Goal: Check status: Check status

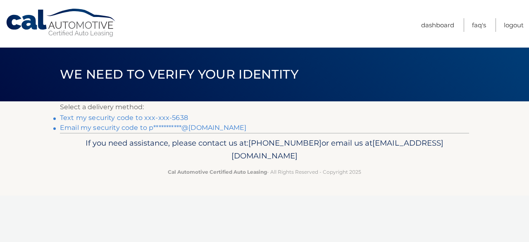
click at [128, 129] on link "**********" at bounding box center [153, 128] width 187 height 8
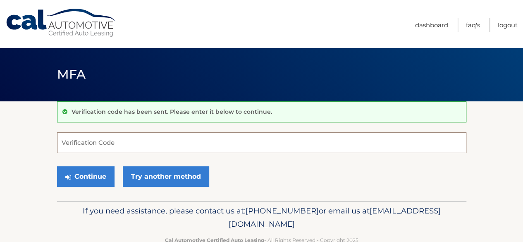
click at [93, 144] on input "Verification Code" at bounding box center [261, 142] width 409 height 21
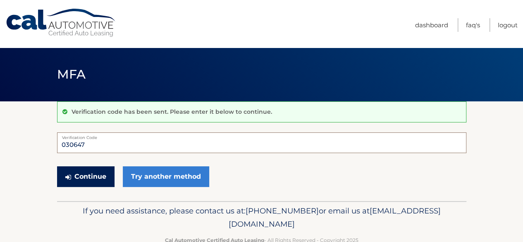
type input "030647"
click at [97, 178] on button "Continue" at bounding box center [85, 176] width 57 height 21
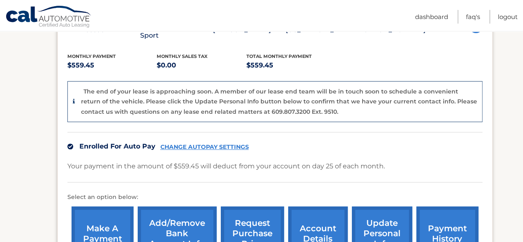
scroll to position [112, 0]
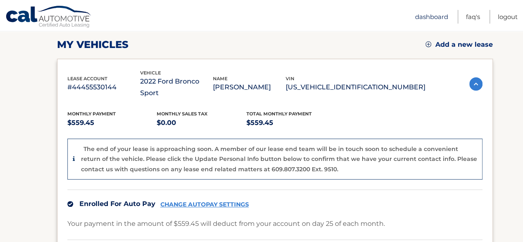
click at [432, 16] on link "Dashboard" at bounding box center [431, 17] width 33 height 14
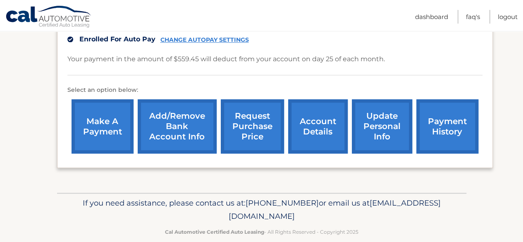
scroll to position [278, 0]
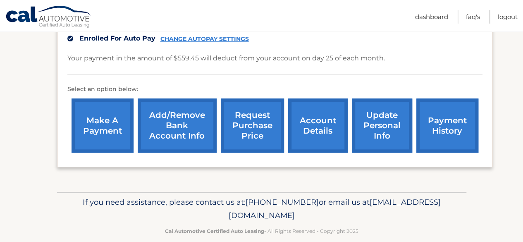
click at [249, 114] on link "request purchase price" at bounding box center [252, 125] width 63 height 54
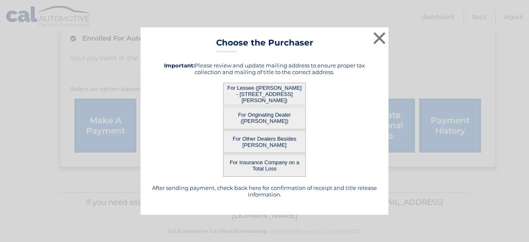
click at [280, 92] on button "For Lessee (PATRICIA KISSANE - 56 AVERY DR N, , CENTER MORICHES, NY 11934)" at bounding box center [264, 94] width 83 height 23
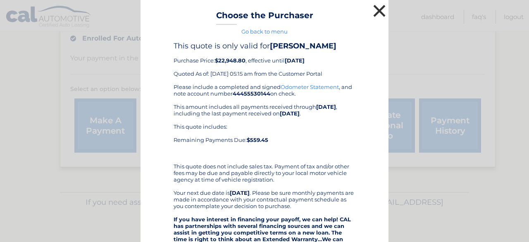
click at [373, 16] on button "×" at bounding box center [379, 10] width 17 height 17
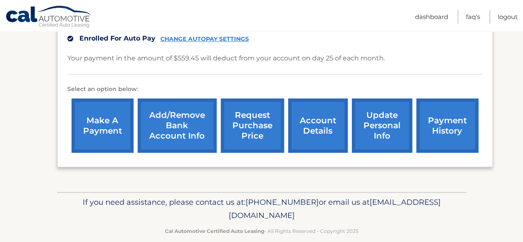
click at [457, 121] on link "payment history" at bounding box center [447, 125] width 62 height 54
click at [320, 120] on link "account details" at bounding box center [318, 125] width 60 height 54
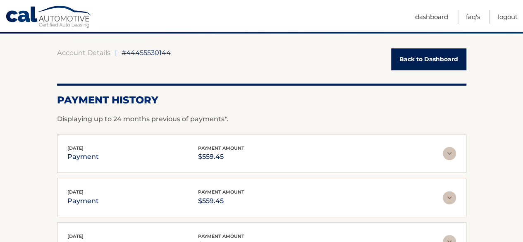
scroll to position [50, 0]
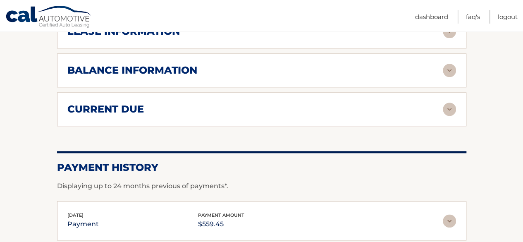
scroll to position [388, 0]
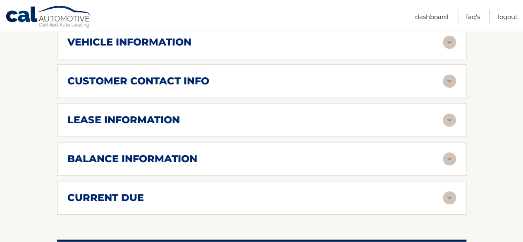
drag, startPoint x: 290, startPoint y: 103, endPoint x: 262, endPoint y: 114, distance: 30.6
click at [262, 114] on div "lease information Contract Start Date [DATE] Term 39 Maturity Date [DATE] Start…" at bounding box center [261, 120] width 409 height 34
click at [452, 113] on img at bounding box center [449, 119] width 13 height 13
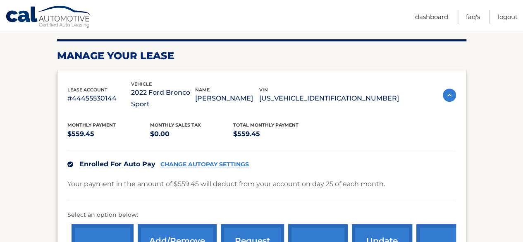
scroll to position [107, 0]
